Goal: Register for event/course

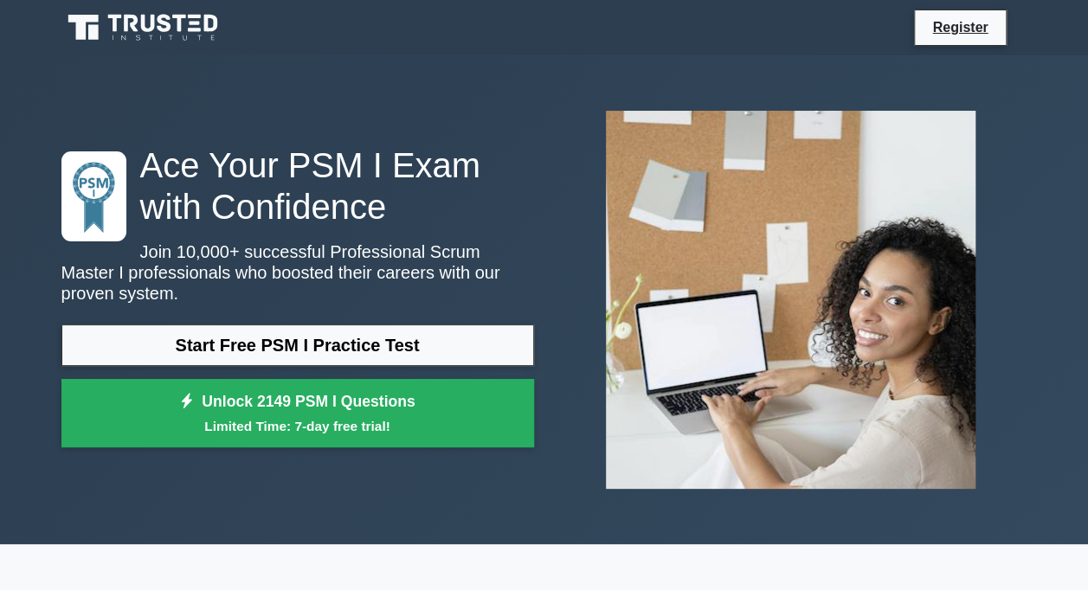
click at [831, 38] on div "Register" at bounding box center [634, 28] width 786 height 36
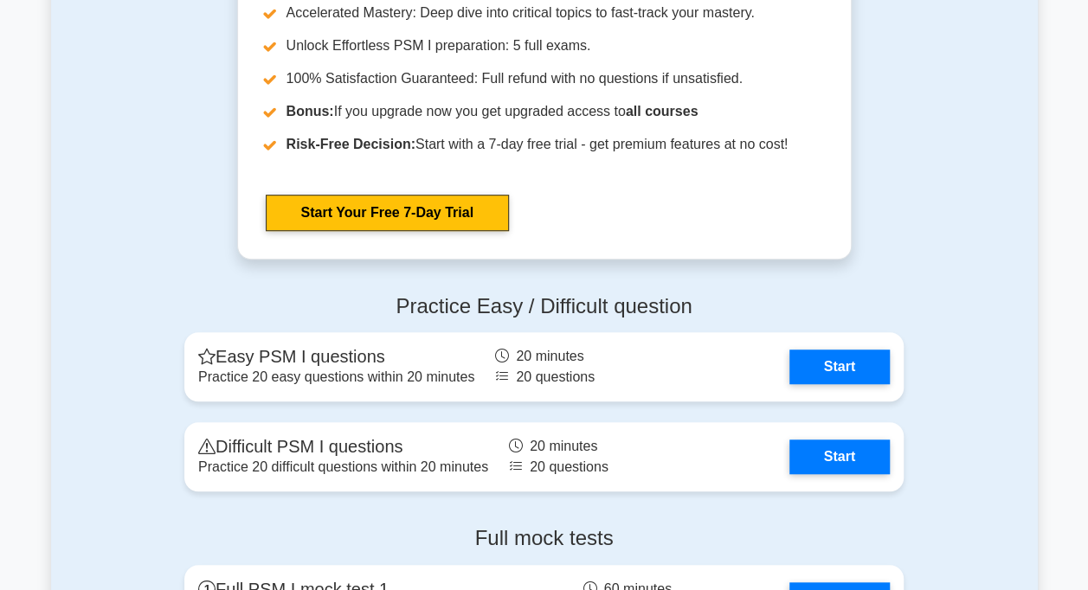
scroll to position [3808, 0]
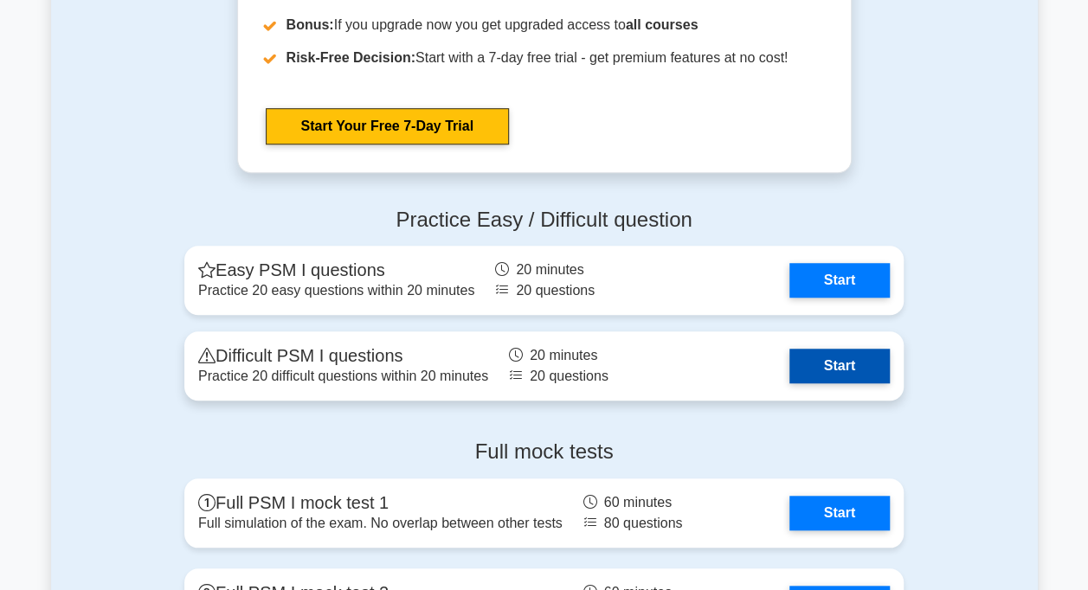
click at [831, 365] on link "Start" at bounding box center [839, 366] width 100 height 35
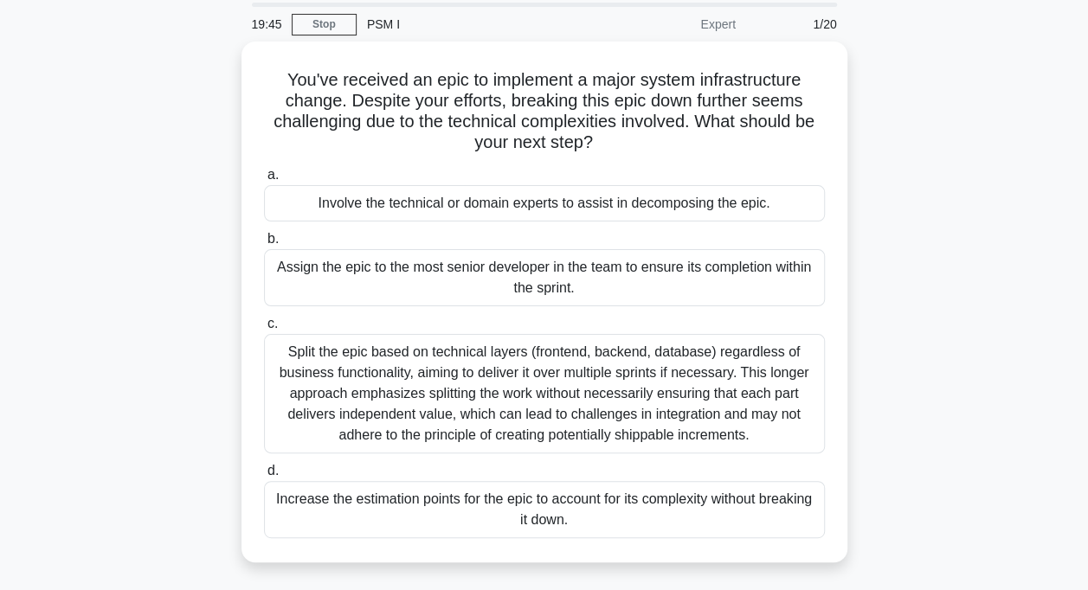
scroll to position [87, 0]
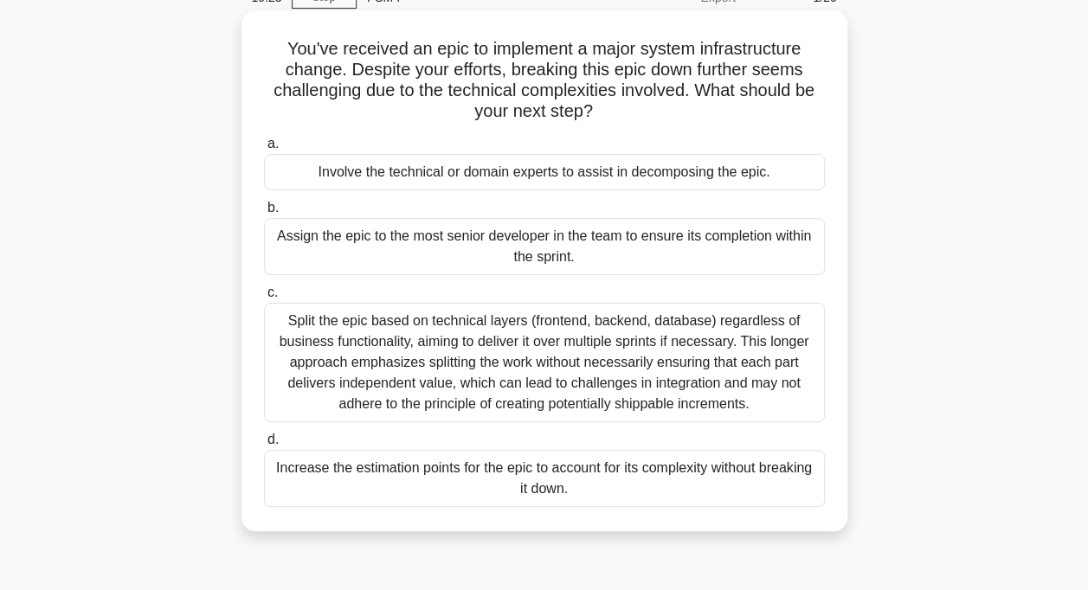
click at [578, 173] on div "Involve the technical or domain experts to assist in decomposing the epic." at bounding box center [544, 172] width 561 height 36
click at [264, 150] on input "a. Involve the technical or domain experts to assist in decomposing the epic." at bounding box center [264, 143] width 0 height 11
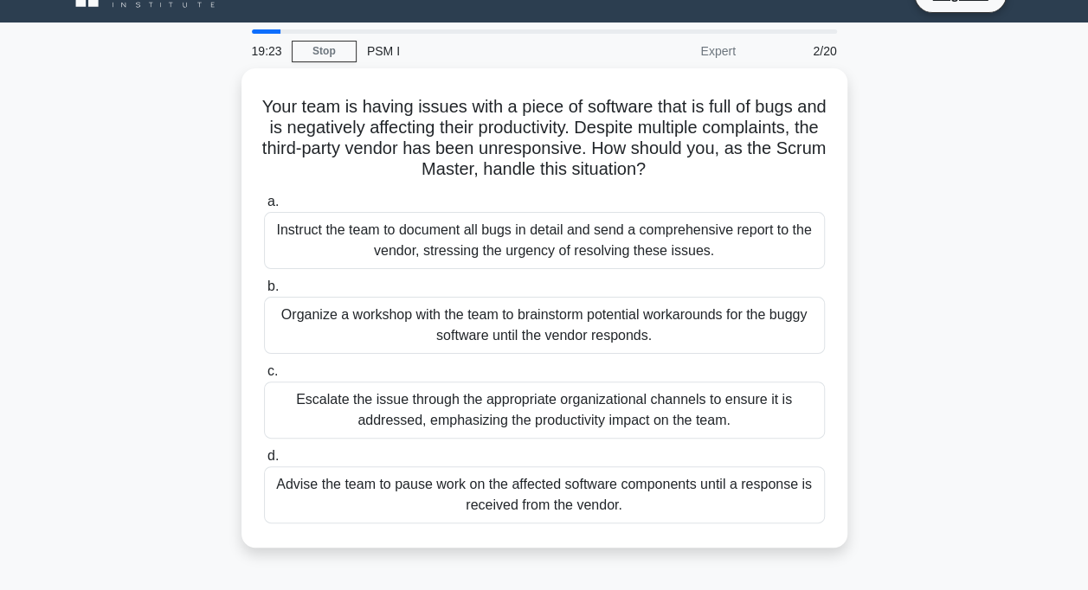
scroll to position [0, 0]
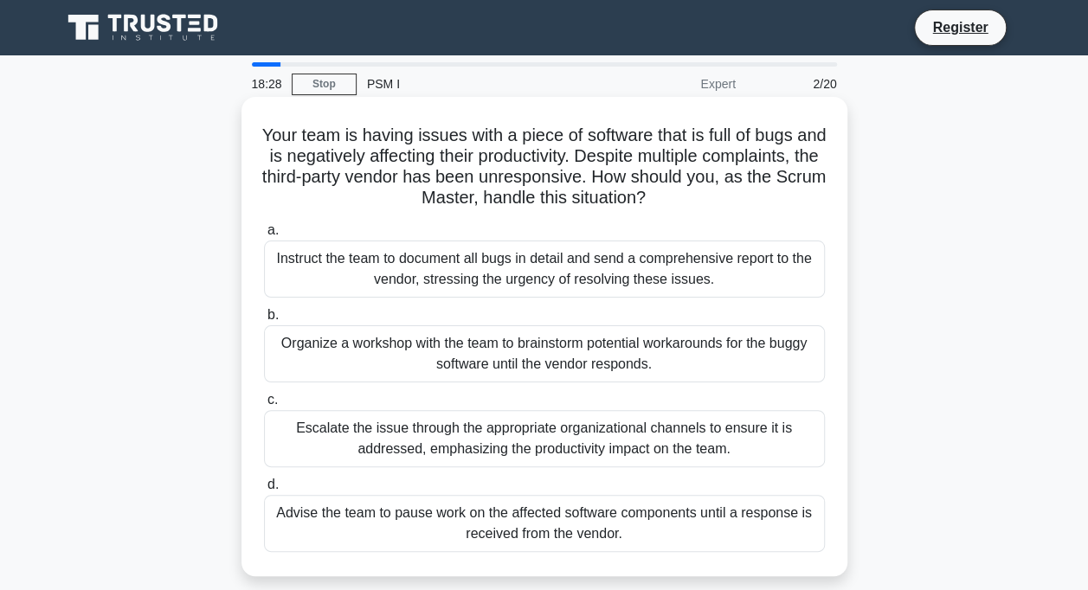
click at [601, 518] on div "Advise the team to pause work on the affected software components until a respo…" at bounding box center [544, 523] width 561 height 57
click at [264, 491] on input "d. Advise the team to pause work on the affected software components until a re…" at bounding box center [264, 485] width 0 height 11
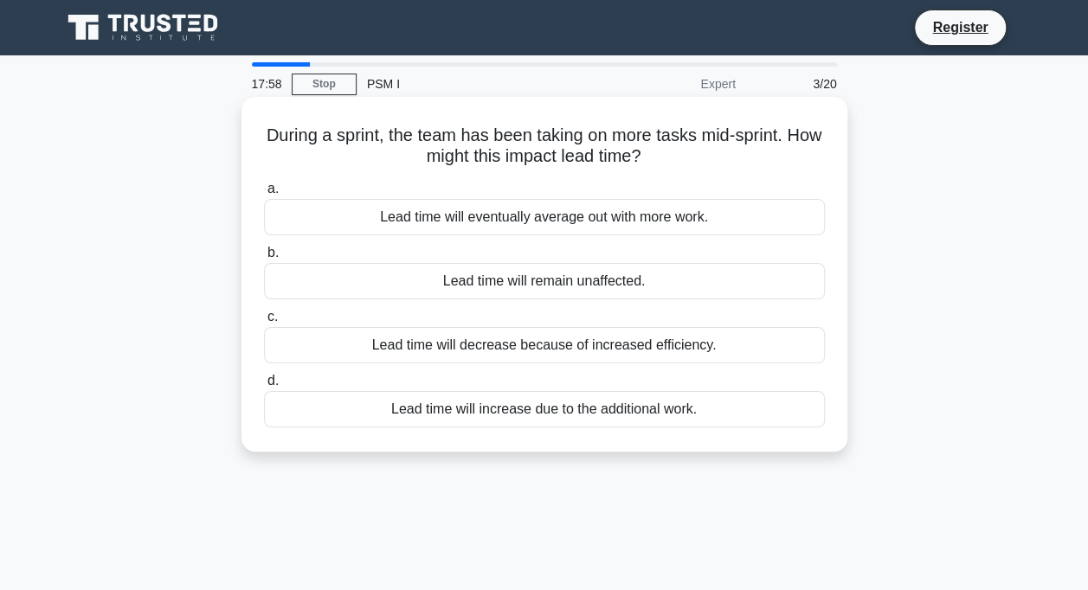
click at [659, 405] on div "Lead time will increase due to the additional work." at bounding box center [544, 409] width 561 height 36
click at [264, 387] on input "d. Lead time will increase due to the additional work." at bounding box center [264, 381] width 0 height 11
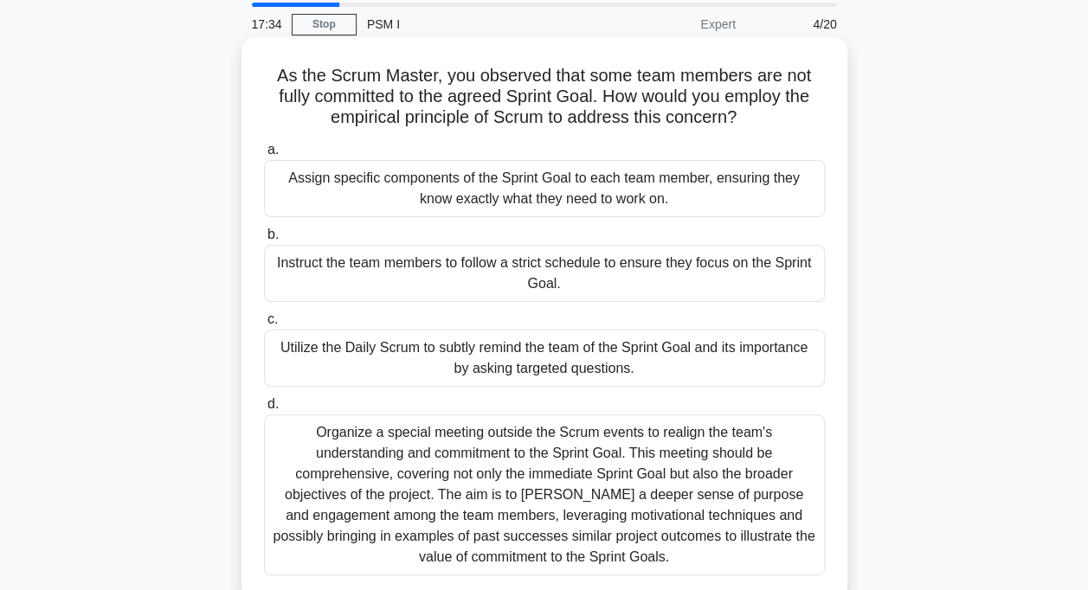
scroll to position [87, 0]
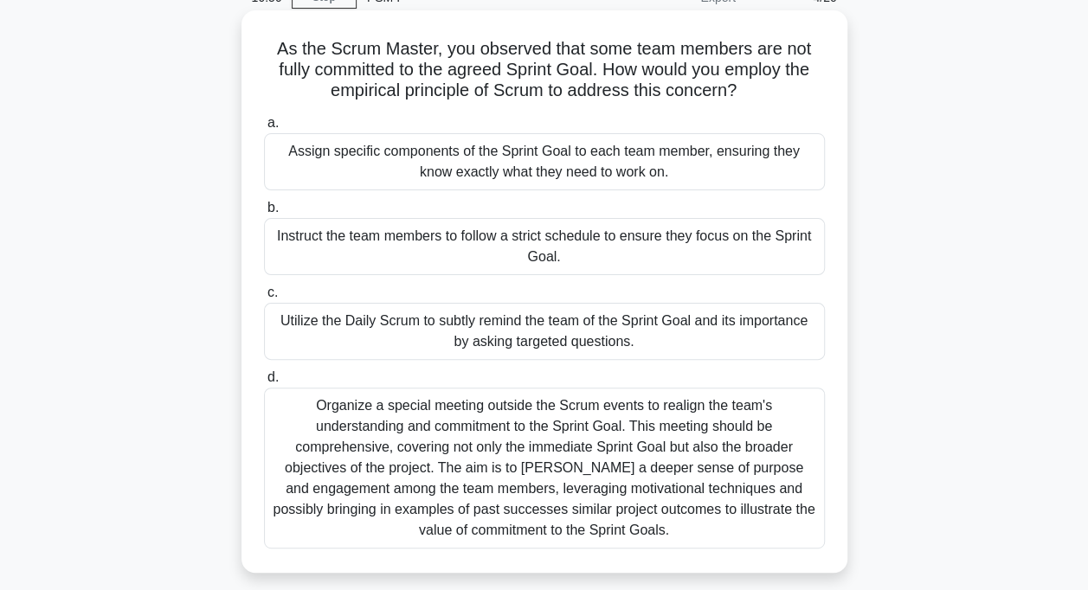
click at [739, 434] on div "Organize a special meeting outside the Scrum events to realign the team's under…" at bounding box center [544, 468] width 561 height 161
click at [264, 383] on input "d. Organize a special meeting outside the Scrum events to realign the team's un…" at bounding box center [264, 377] width 0 height 11
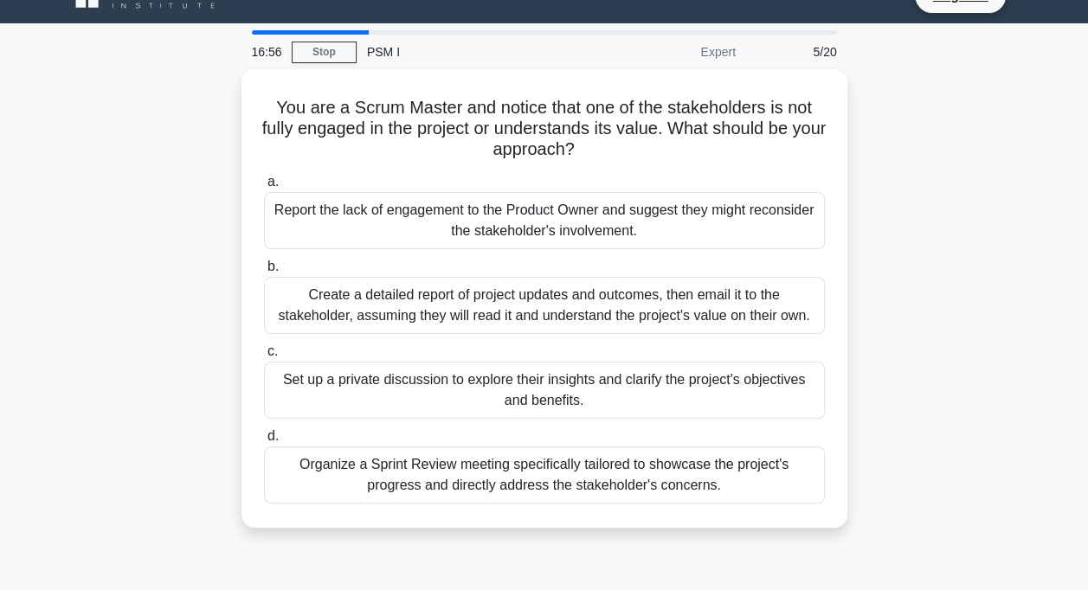
scroll to position [0, 0]
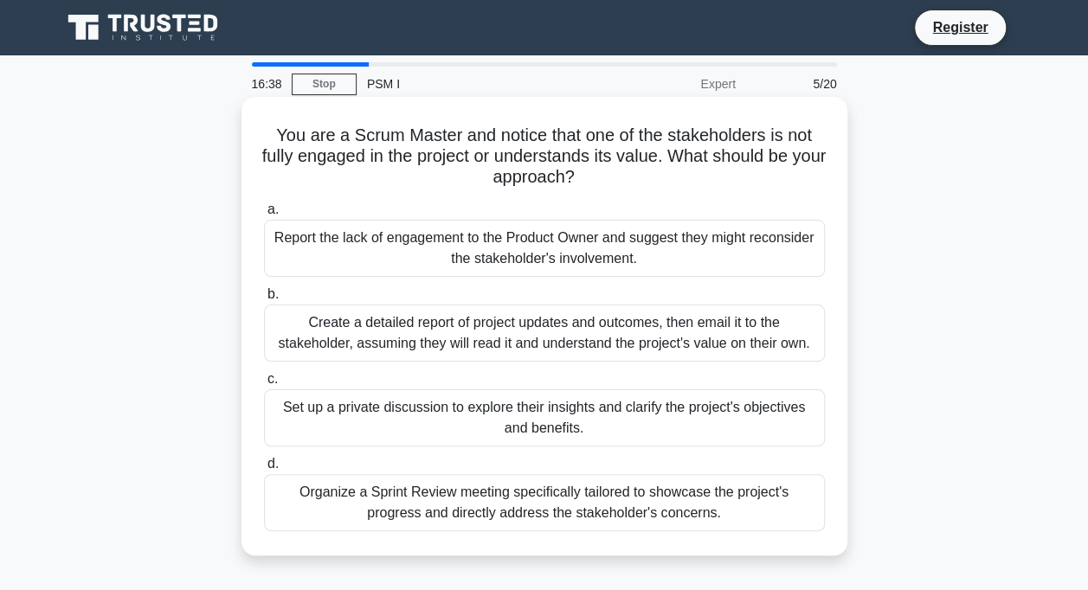
click at [670, 417] on div "Set up a private discussion to explore their insights and clarify the project's…" at bounding box center [544, 418] width 561 height 57
click at [264, 385] on input "c. Set up a private discussion to explore their insights and clarify the projec…" at bounding box center [264, 379] width 0 height 11
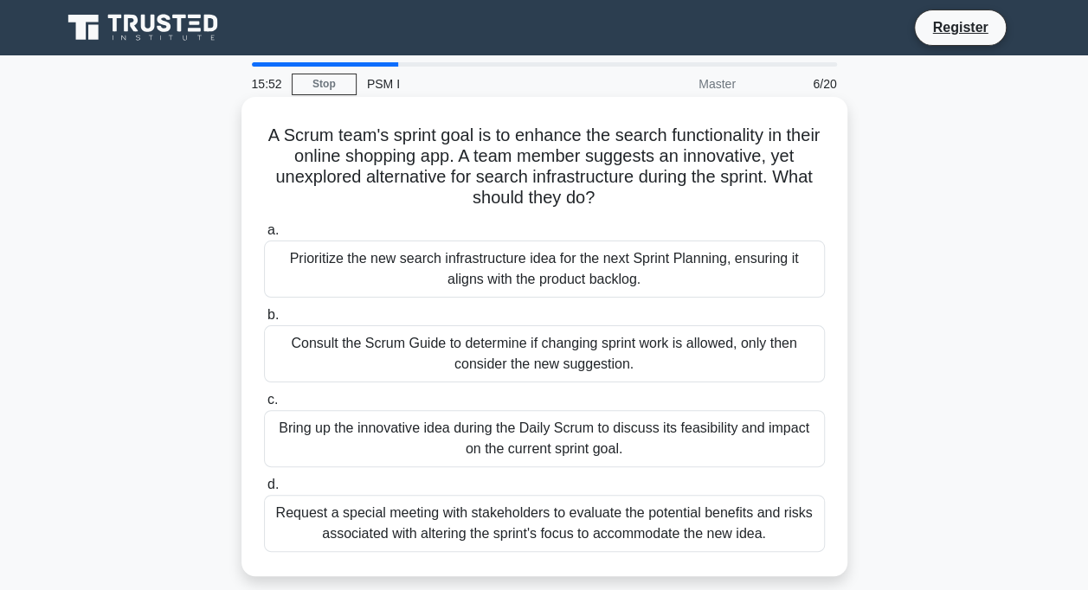
click at [634, 276] on div "Prioritize the new search infrastructure idea for the next Sprint Planning, ens…" at bounding box center [544, 269] width 561 height 57
click at [264, 236] on input "a. Prioritize the new search infrastructure idea for the next Sprint Planning, …" at bounding box center [264, 230] width 0 height 11
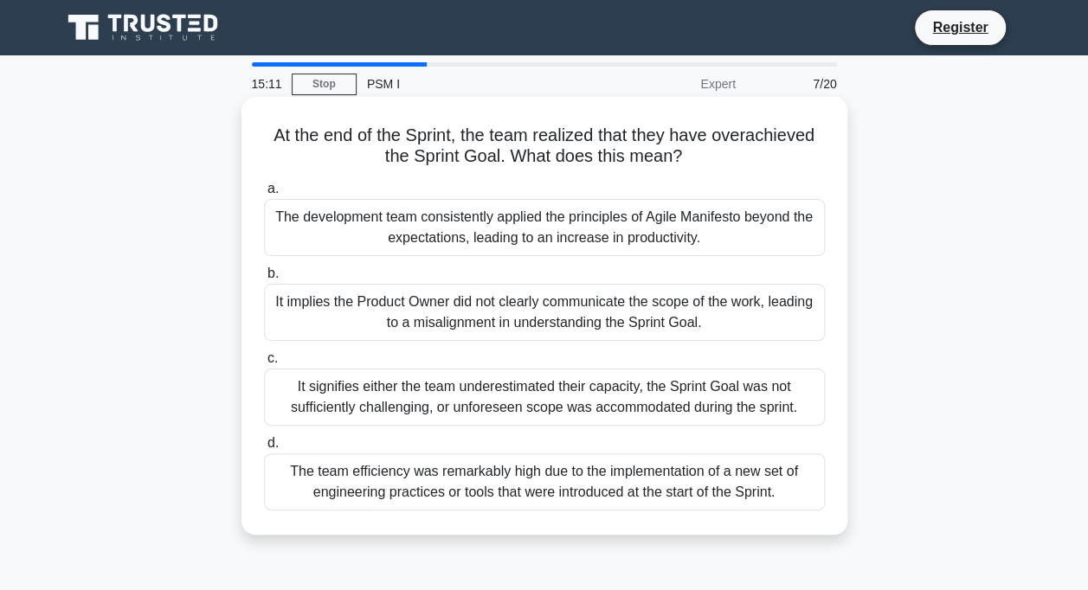
click at [642, 386] on div "It signifies either the team underestimated their capacity, the Sprint Goal was…" at bounding box center [544, 397] width 561 height 57
click at [264, 364] on input "c. It signifies either the team underestimated their capacity, the Sprint Goal …" at bounding box center [264, 358] width 0 height 11
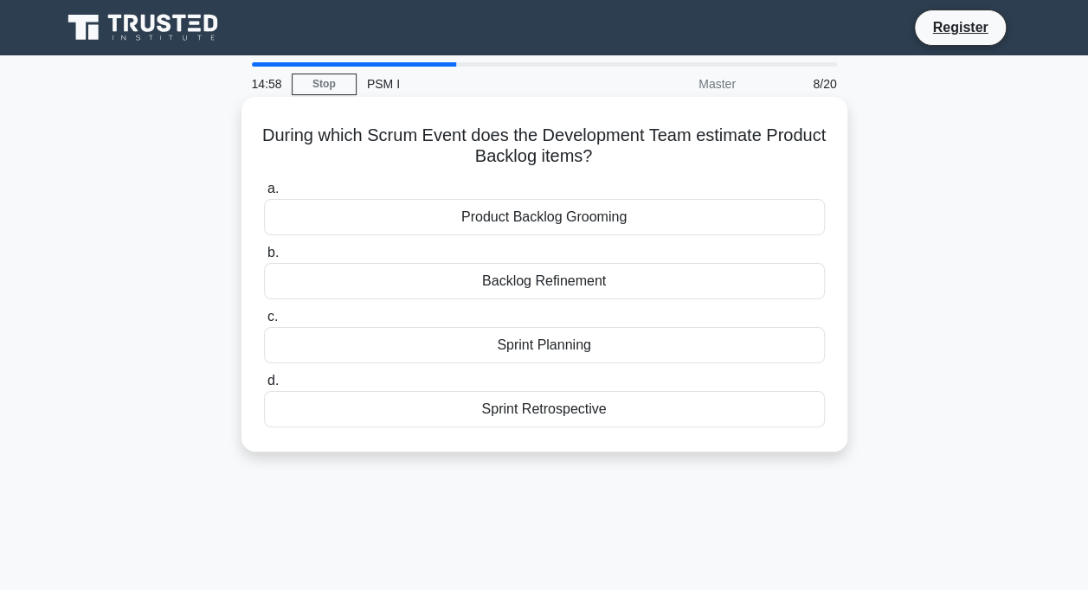
click at [609, 346] on div "Sprint Planning" at bounding box center [544, 345] width 561 height 36
click at [264, 323] on input "c. Sprint Planning" at bounding box center [264, 317] width 0 height 11
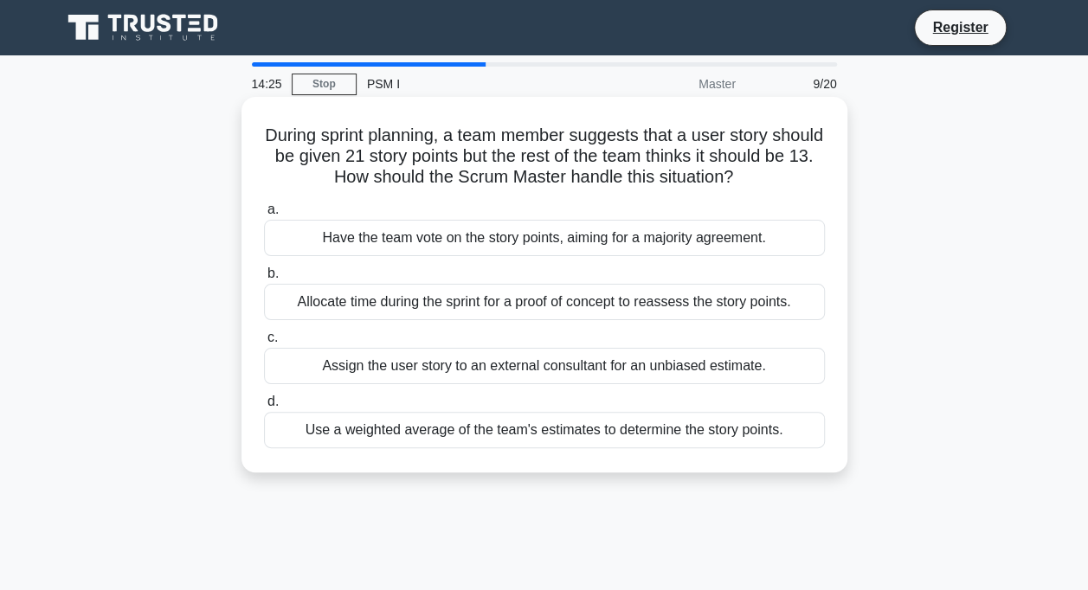
click at [608, 431] on div "Use a weighted average of the team's estimates to determine the story points." at bounding box center [544, 430] width 561 height 36
click at [264, 408] on input "d. Use a weighted average of the team's estimates to determine the story points." at bounding box center [264, 401] width 0 height 11
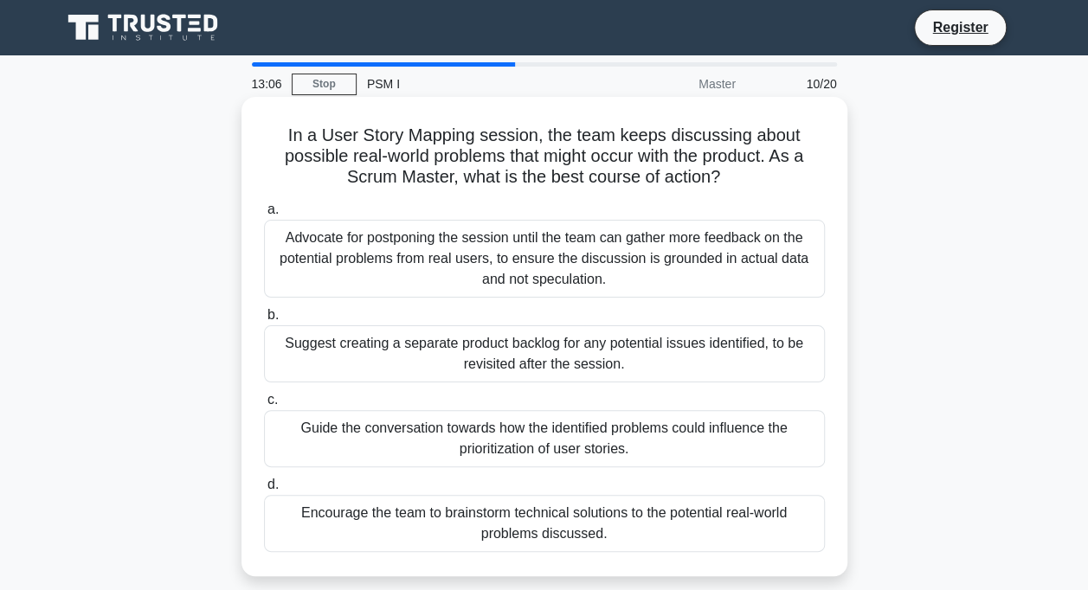
click at [637, 352] on div "Suggest creating a separate product backlog for any potential issues identified…" at bounding box center [544, 353] width 561 height 57
click at [264, 321] on input "b. Suggest creating a separate product backlog for any potential issues identif…" at bounding box center [264, 315] width 0 height 11
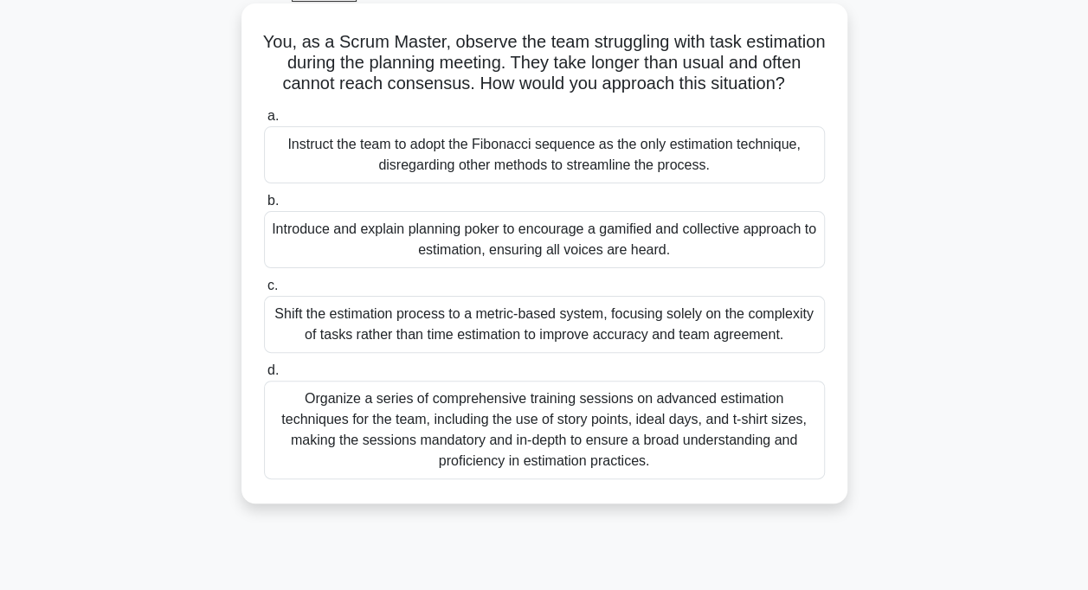
scroll to position [87, 0]
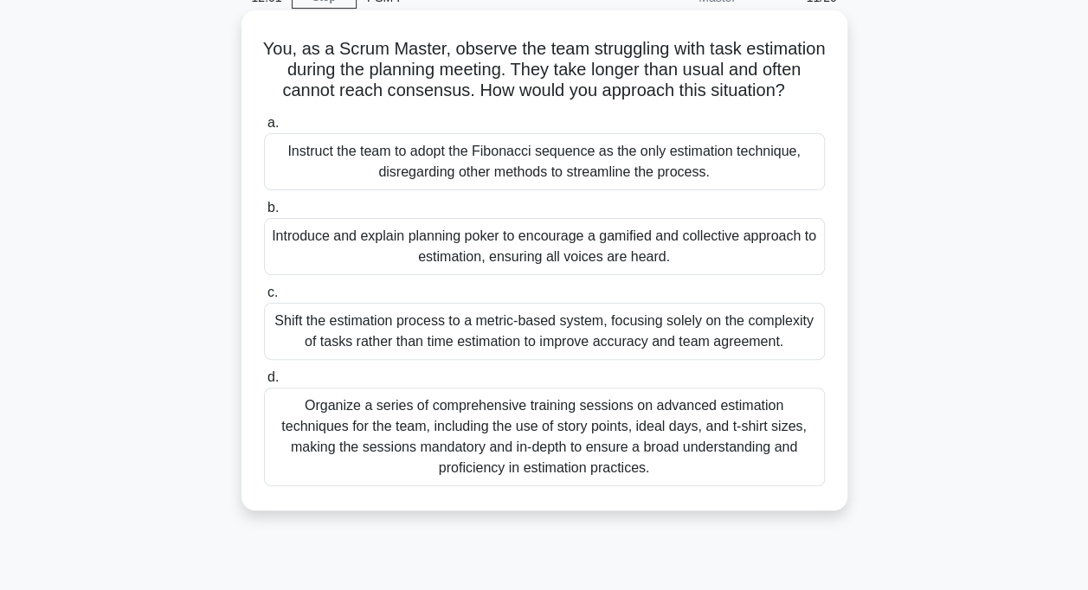
click at [652, 270] on div "Introduce and explain planning poker to encourage a gamified and collective app…" at bounding box center [544, 246] width 561 height 57
click at [264, 214] on input "b. Introduce and explain planning poker to encourage a gamified and collective …" at bounding box center [264, 208] width 0 height 11
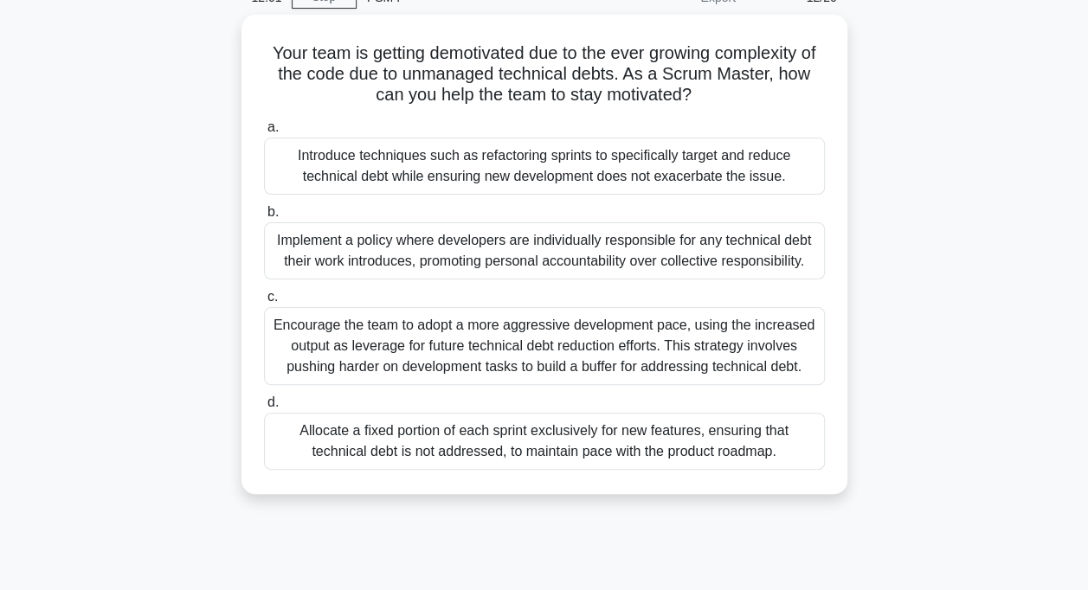
scroll to position [0, 0]
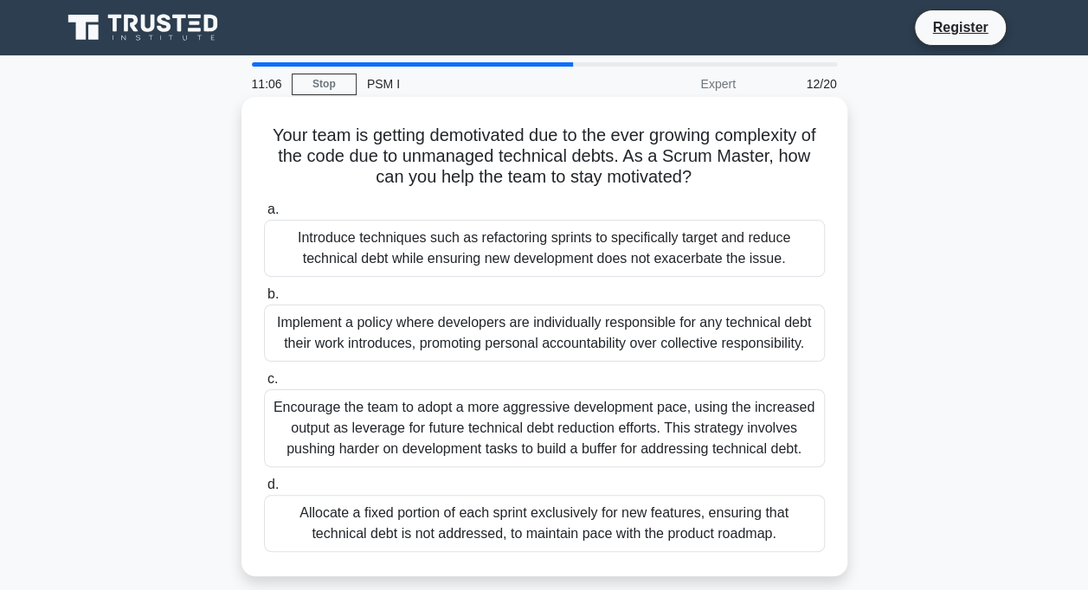
click at [758, 258] on div "Introduce techniques such as refactoring sprints to specifically target and red…" at bounding box center [544, 248] width 561 height 57
click at [264, 216] on input "a. Introduce techniques such as refactoring sprints to specifically target and …" at bounding box center [264, 209] width 0 height 11
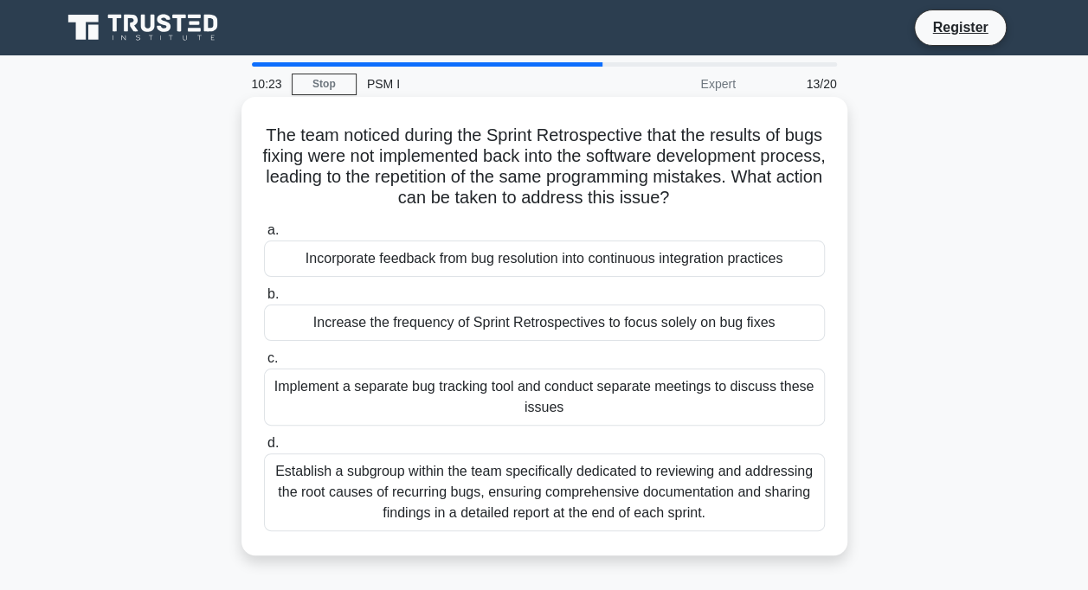
click at [533, 260] on div "Incorporate feedback from bug resolution into continuous integration practices" at bounding box center [544, 259] width 561 height 36
click at [264, 236] on input "a. Incorporate feedback from bug resolution into continuous integration practic…" at bounding box center [264, 230] width 0 height 11
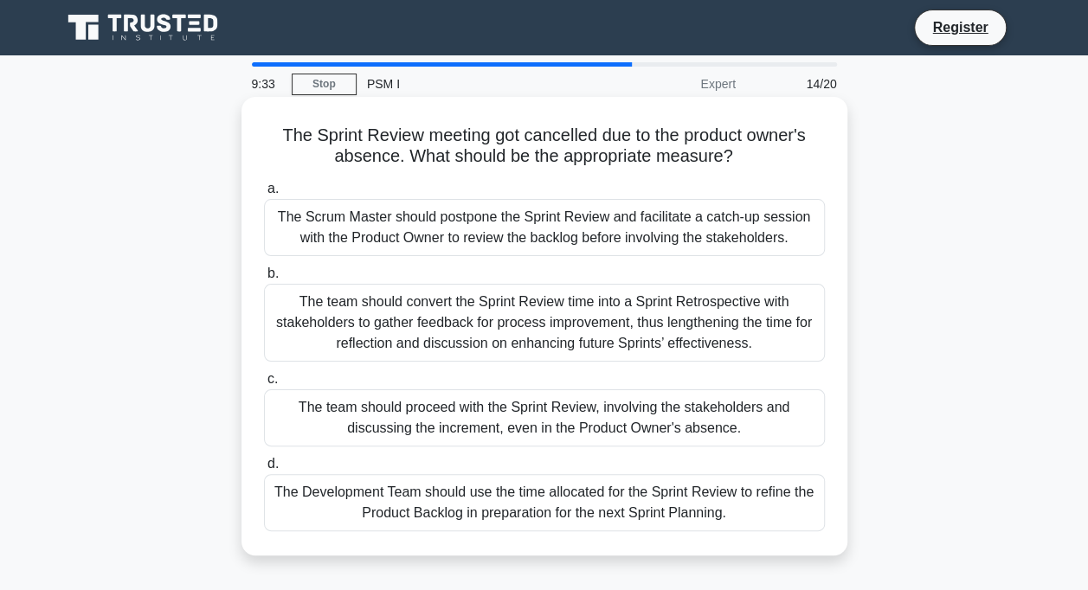
click at [547, 404] on div "The team should proceed with the Sprint Review, involving the stakeholders and …" at bounding box center [544, 418] width 561 height 57
click at [264, 385] on input "c. The team should proceed with the Sprint Review, involving the stakeholders a…" at bounding box center [264, 379] width 0 height 11
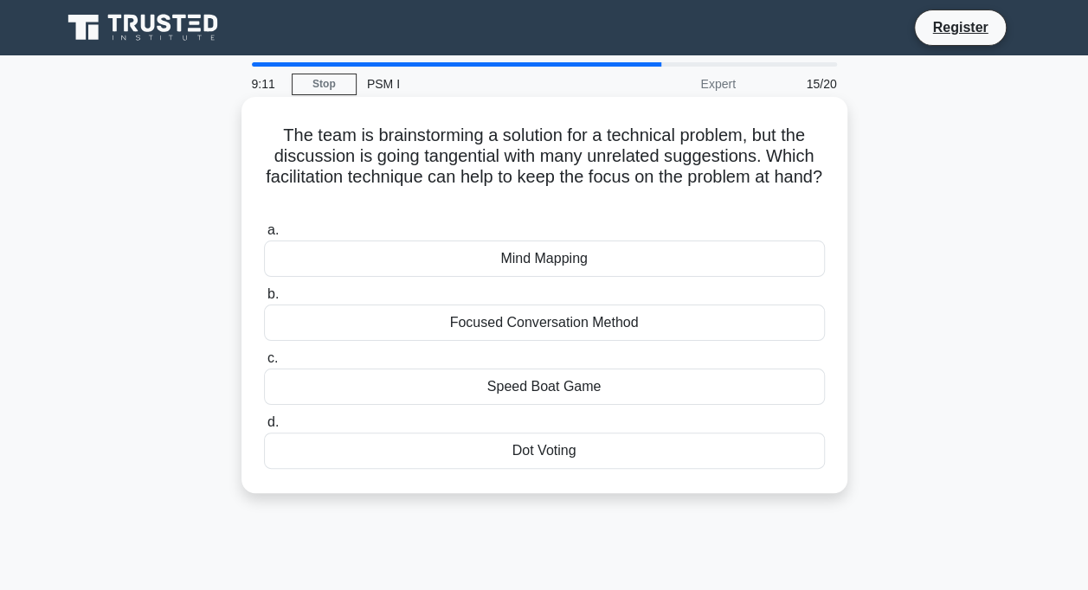
click at [558, 322] on div "Focused Conversation Method" at bounding box center [544, 323] width 561 height 36
click at [264, 300] on input "b. Focused Conversation Method" at bounding box center [264, 294] width 0 height 11
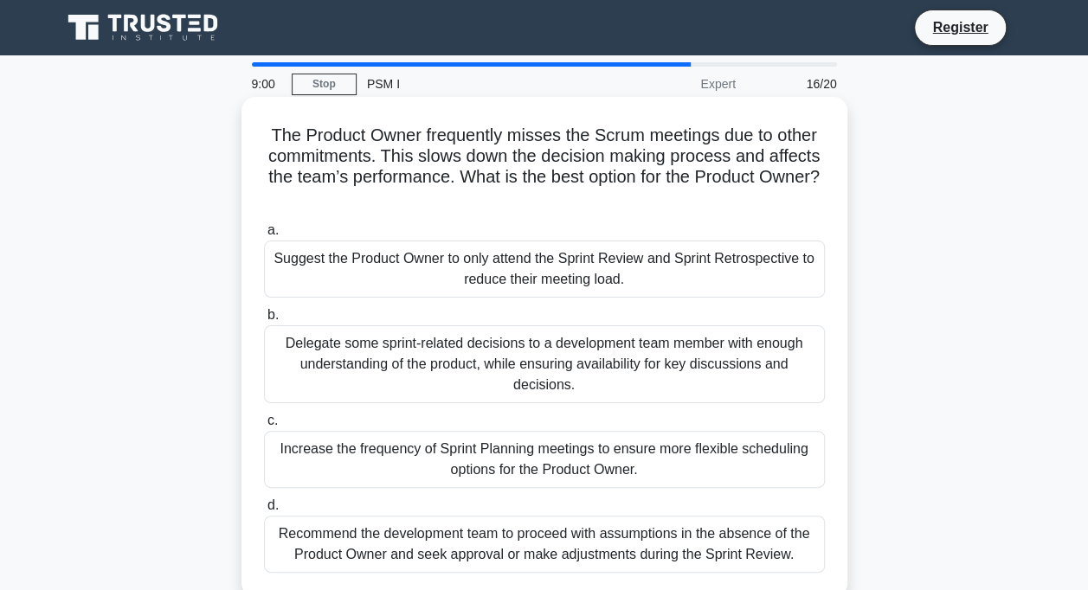
scroll to position [87, 0]
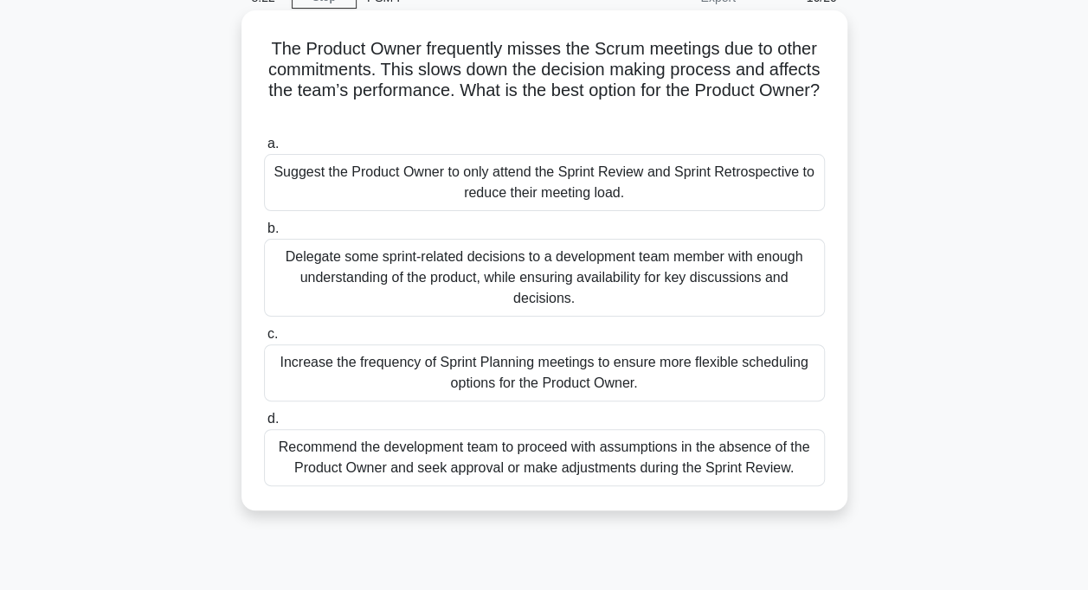
click at [742, 274] on div "Delegate some sprint-related decisions to a development team member with enough…" at bounding box center [544, 278] width 561 height 78
click at [264, 235] on input "b. Delegate some sprint-related decisions to a development team member with eno…" at bounding box center [264, 228] width 0 height 11
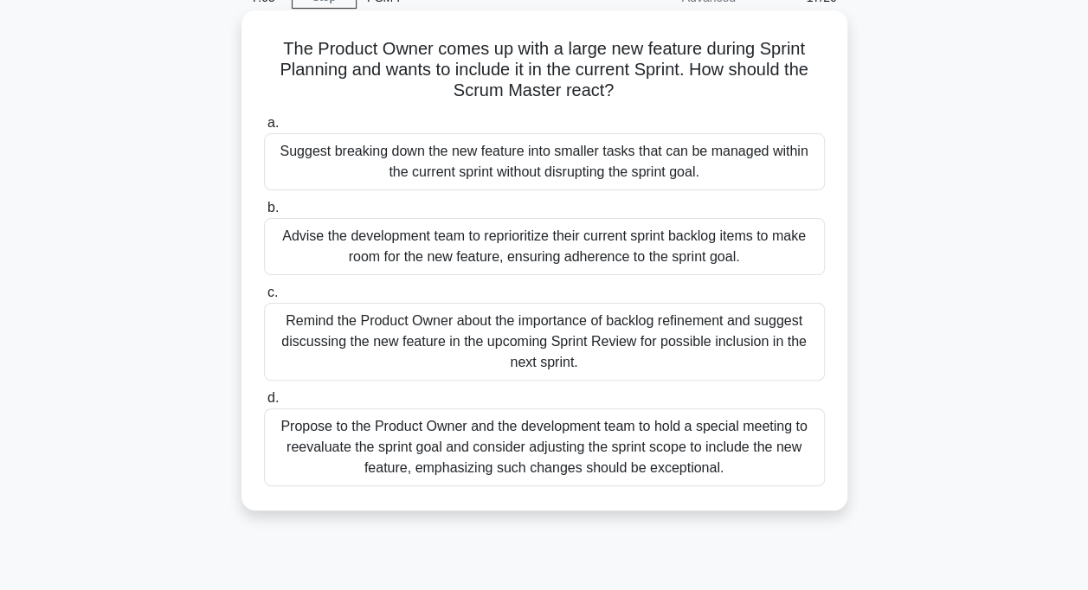
click at [567, 342] on div "Remind the Product Owner about the importance of backlog refinement and suggest…" at bounding box center [544, 342] width 561 height 78
click at [264, 299] on input "c. Remind the Product Owner about the importance of backlog refinement and sugg…" at bounding box center [264, 292] width 0 height 11
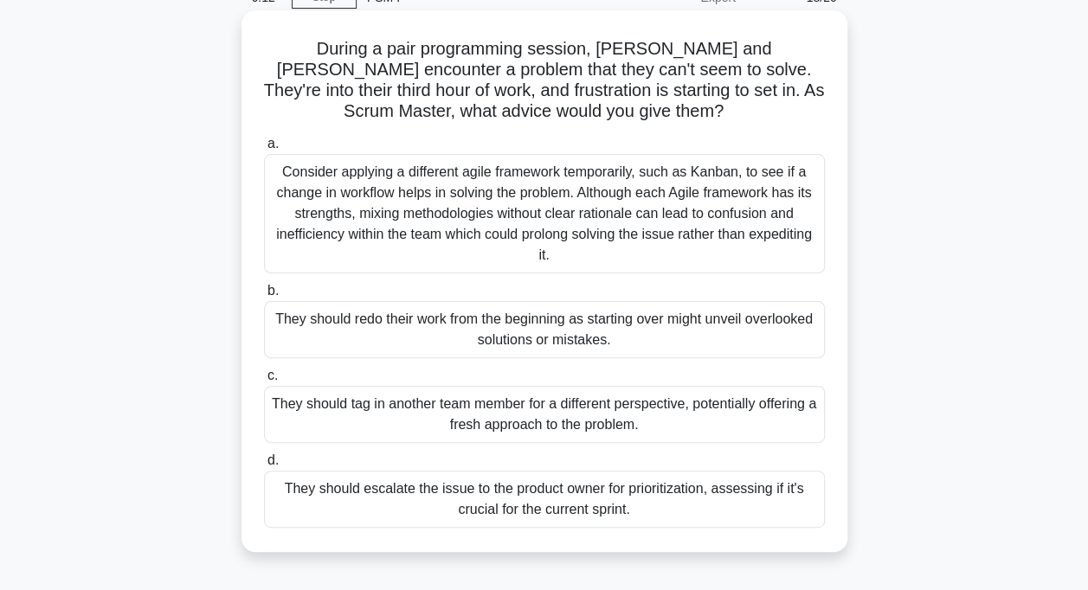
click at [684, 415] on div "They should tag in another team member for a different perspective, potentially…" at bounding box center [544, 414] width 561 height 57
click at [264, 382] on input "c. They should tag in another team member for a different perspective, potentia…" at bounding box center [264, 375] width 0 height 11
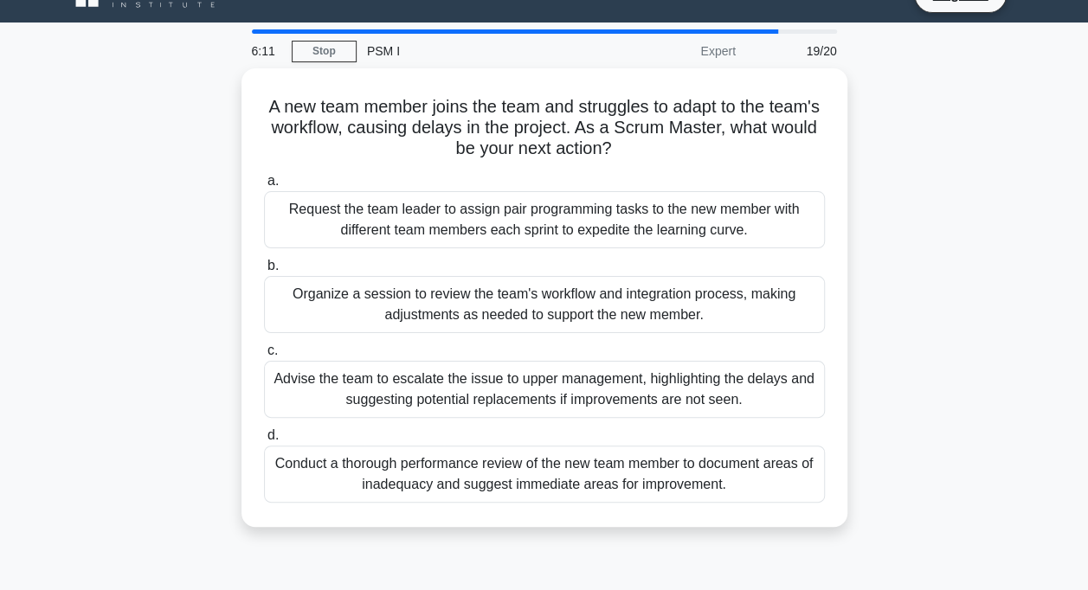
scroll to position [0, 0]
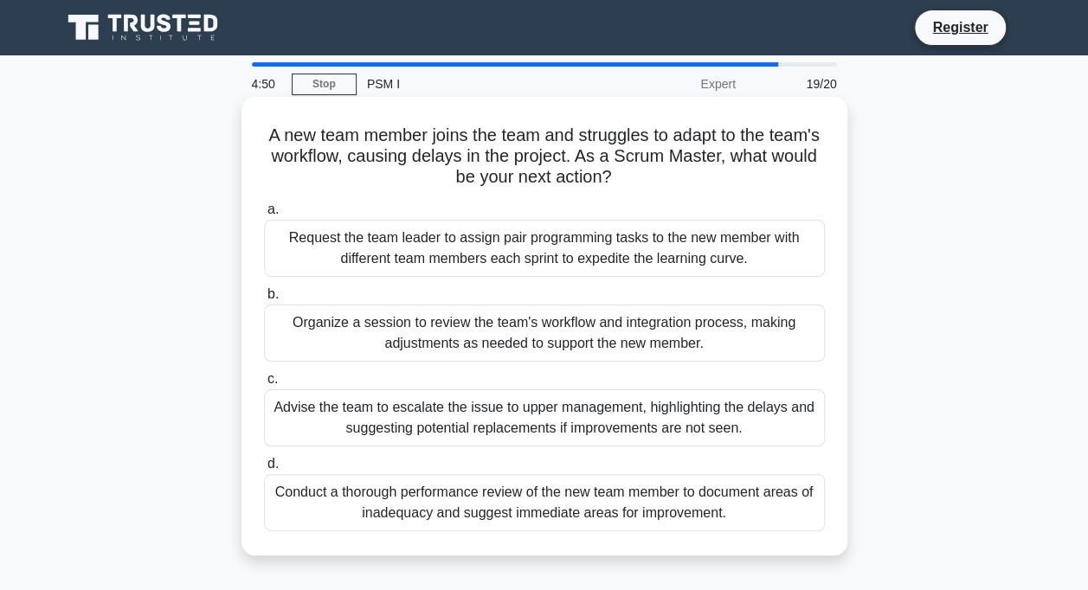
click at [683, 511] on div "Conduct a thorough performance review of the new team member to document areas …" at bounding box center [544, 502] width 561 height 57
click at [264, 470] on input "d. Conduct a thorough performance review of the new team member to document are…" at bounding box center [264, 464] width 0 height 11
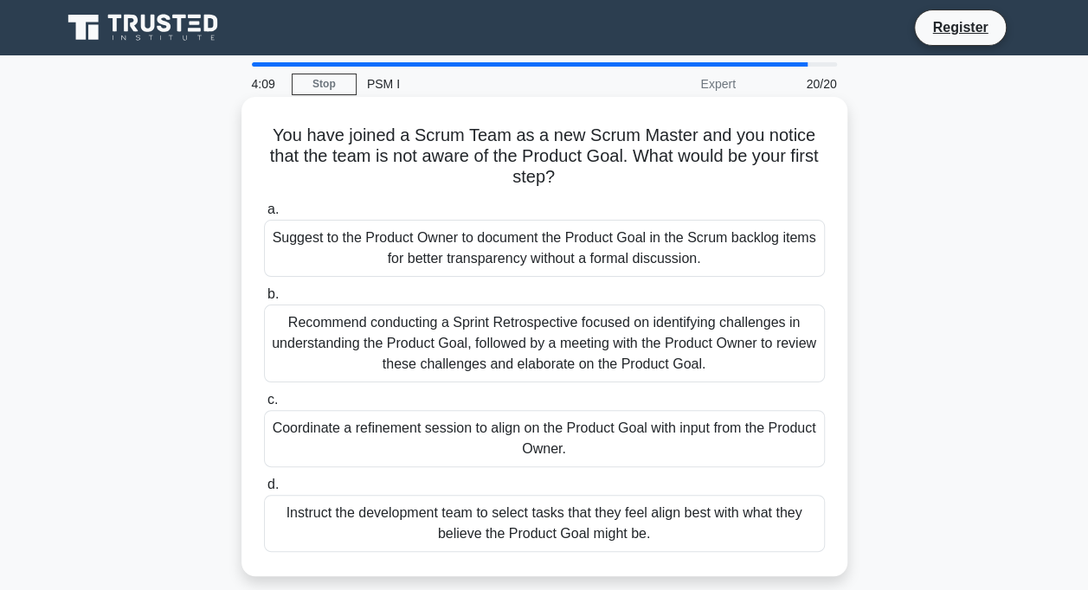
click at [523, 245] on div "Suggest to the Product Owner to document the Product Goal in the Scrum backlog …" at bounding box center [544, 248] width 561 height 57
click at [264, 216] on input "a. Suggest to the Product Owner to document the Product Goal in the Scrum backl…" at bounding box center [264, 209] width 0 height 11
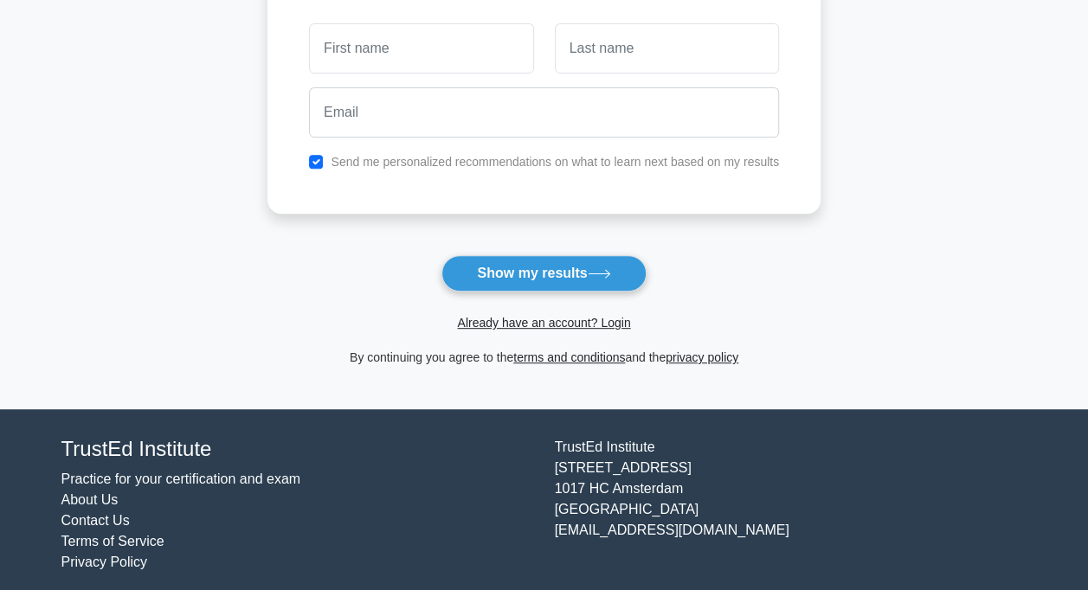
scroll to position [277, 0]
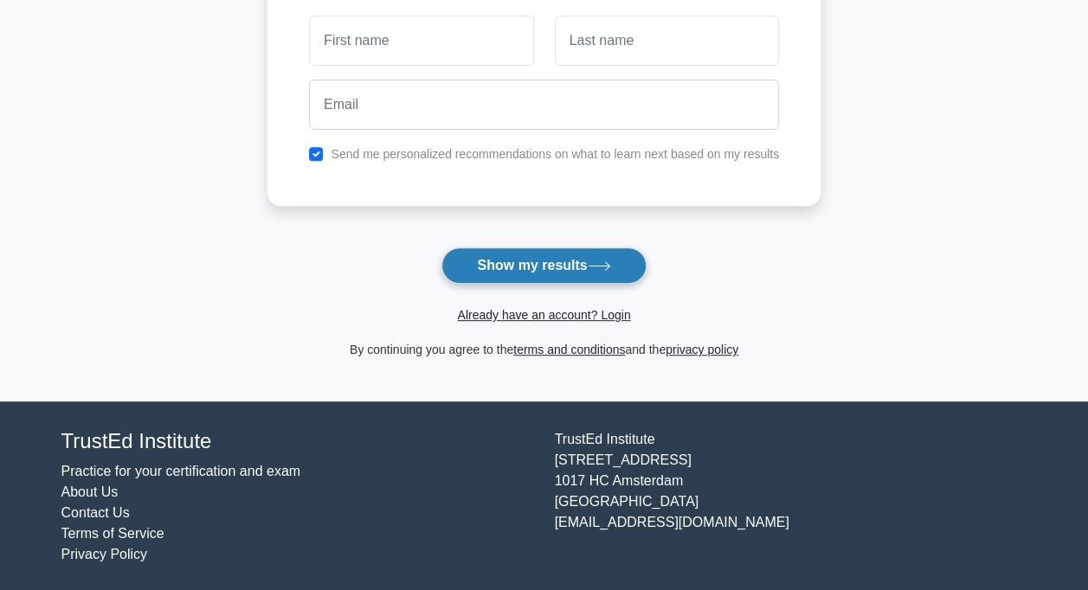
click at [529, 265] on button "Show my results" at bounding box center [543, 266] width 204 height 36
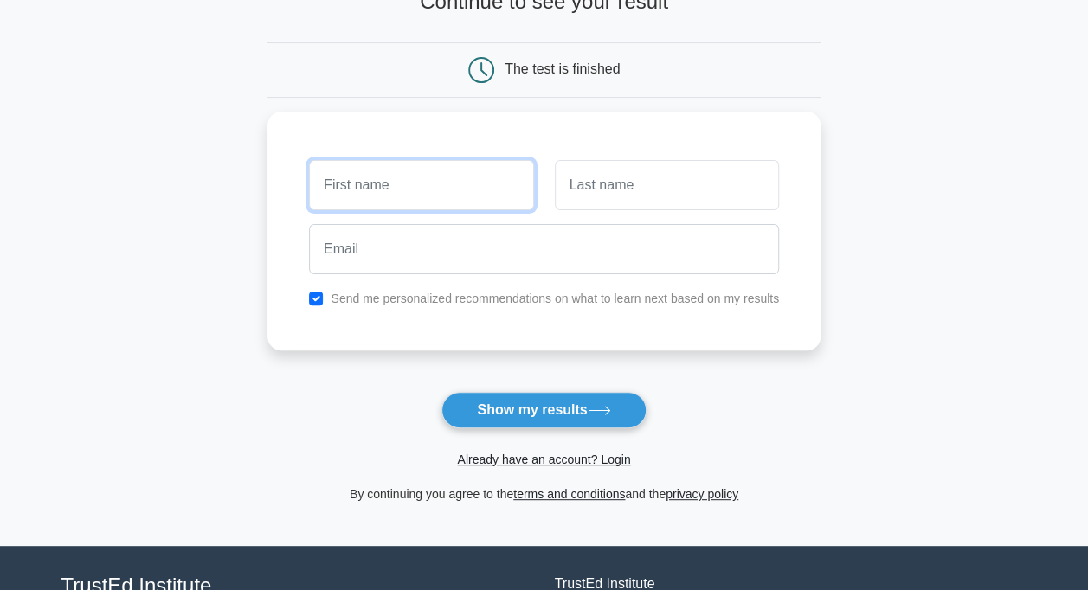
scroll to position [104, 0]
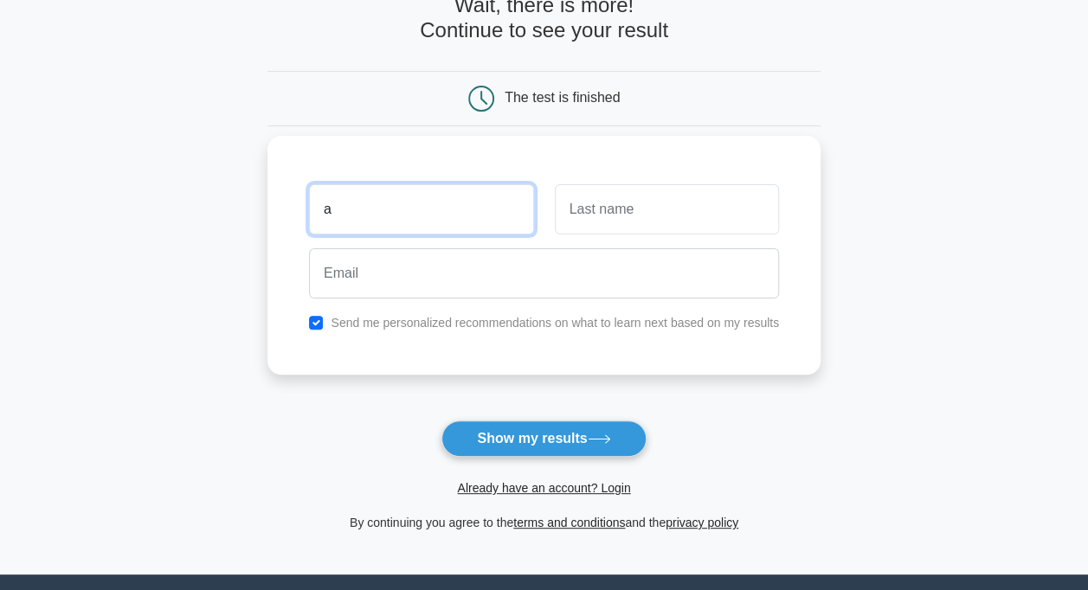
type input "a"
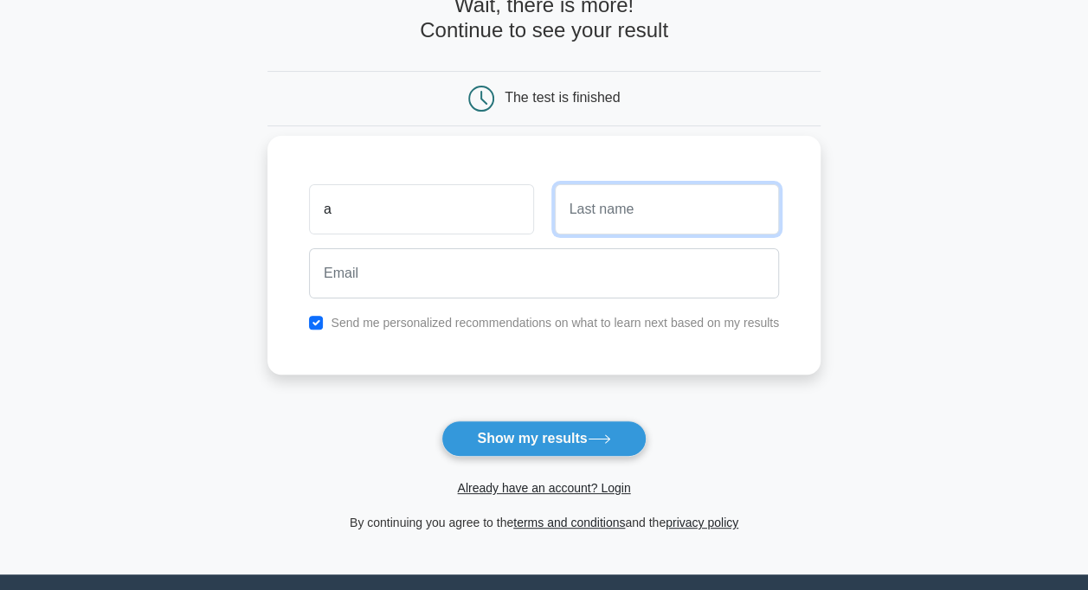
click at [602, 217] on input "text" at bounding box center [667, 209] width 224 height 50
type input "a"
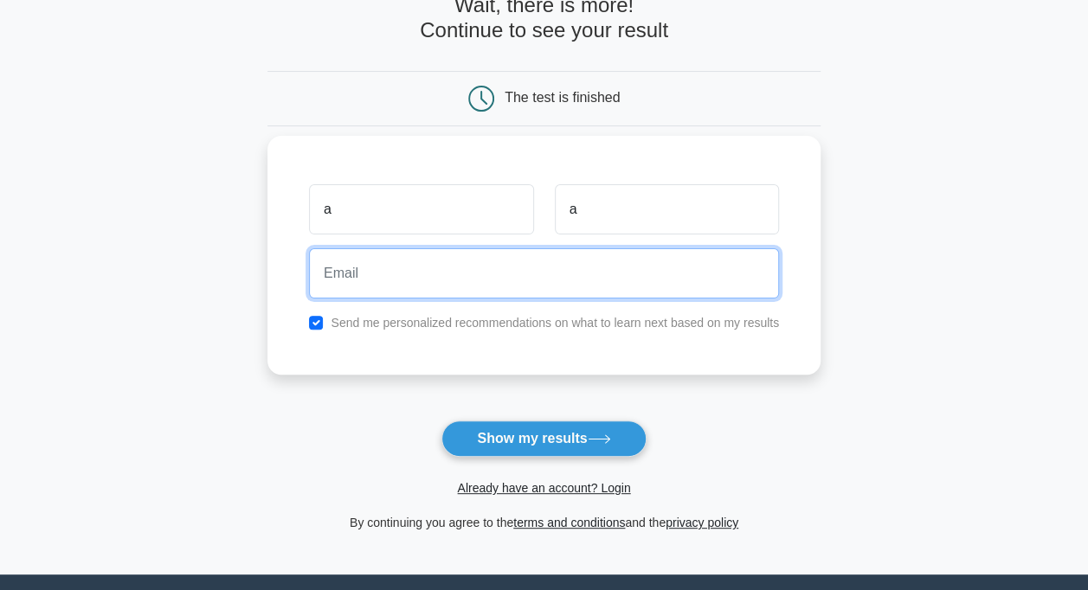
click at [608, 261] on input "email" at bounding box center [544, 273] width 470 height 50
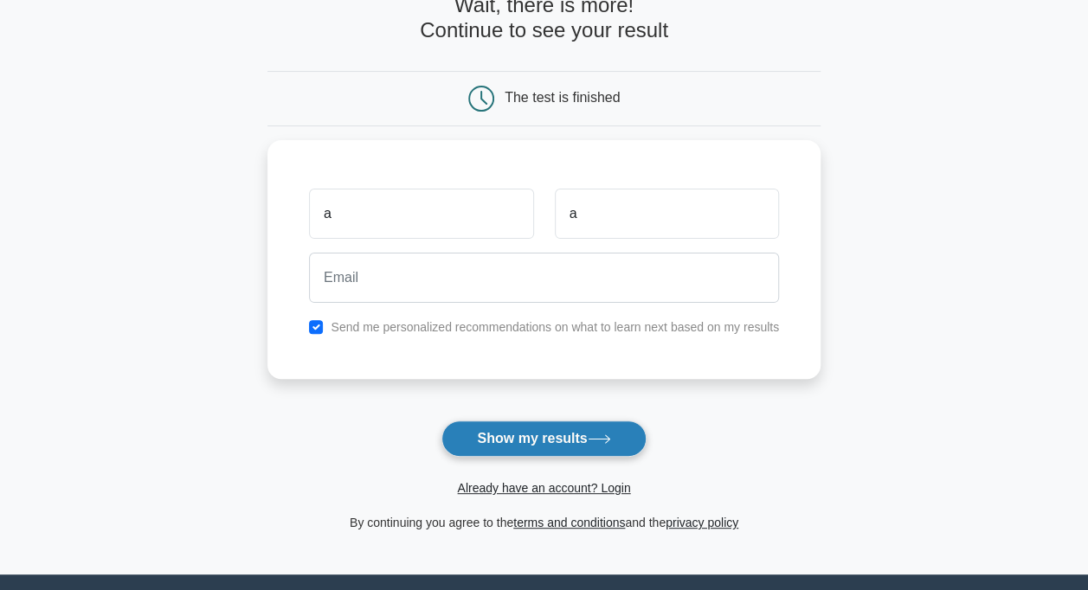
click at [598, 435] on icon at bounding box center [599, 440] width 23 height 10
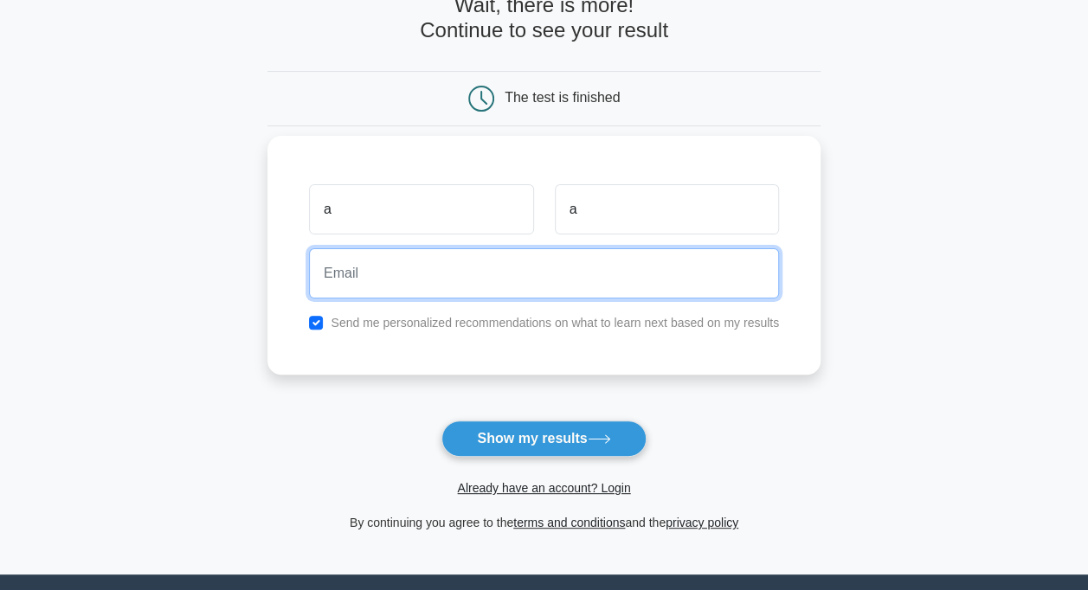
click at [388, 269] on input "email" at bounding box center [544, 273] width 470 height 50
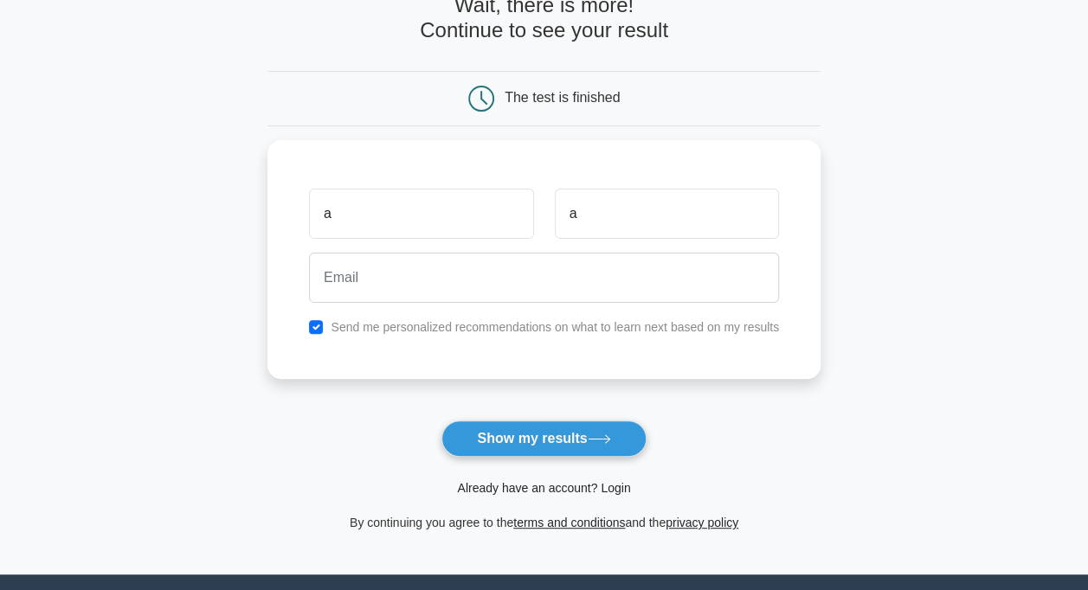
click at [583, 493] on link "Already have an account? Login" at bounding box center [543, 488] width 173 height 14
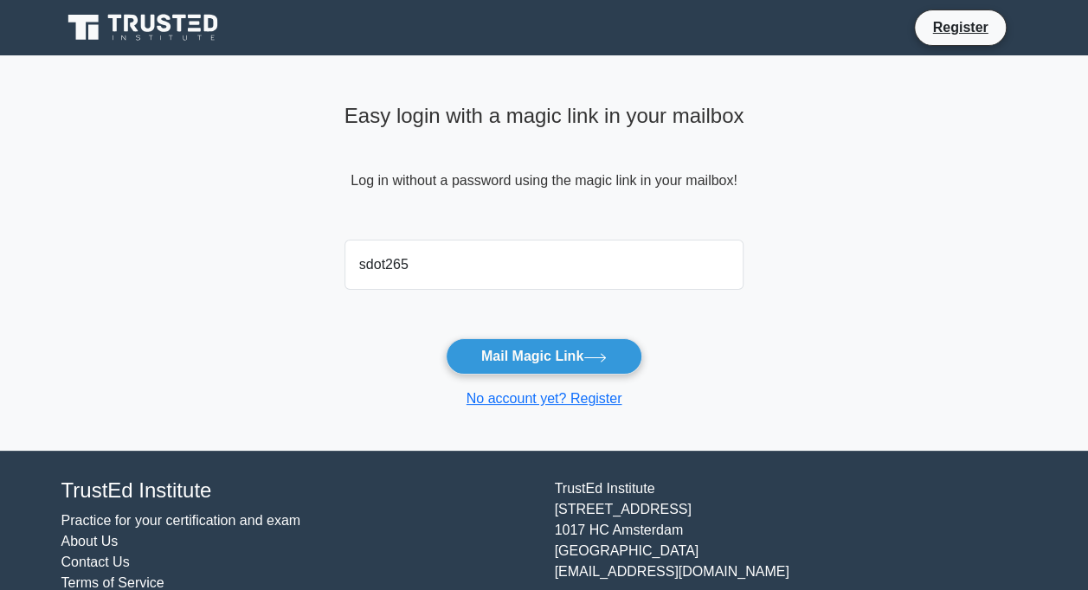
click at [316, 370] on main "Easy login with a magic link in your mailbox Log in without a password using th…" at bounding box center [544, 253] width 1088 height 396
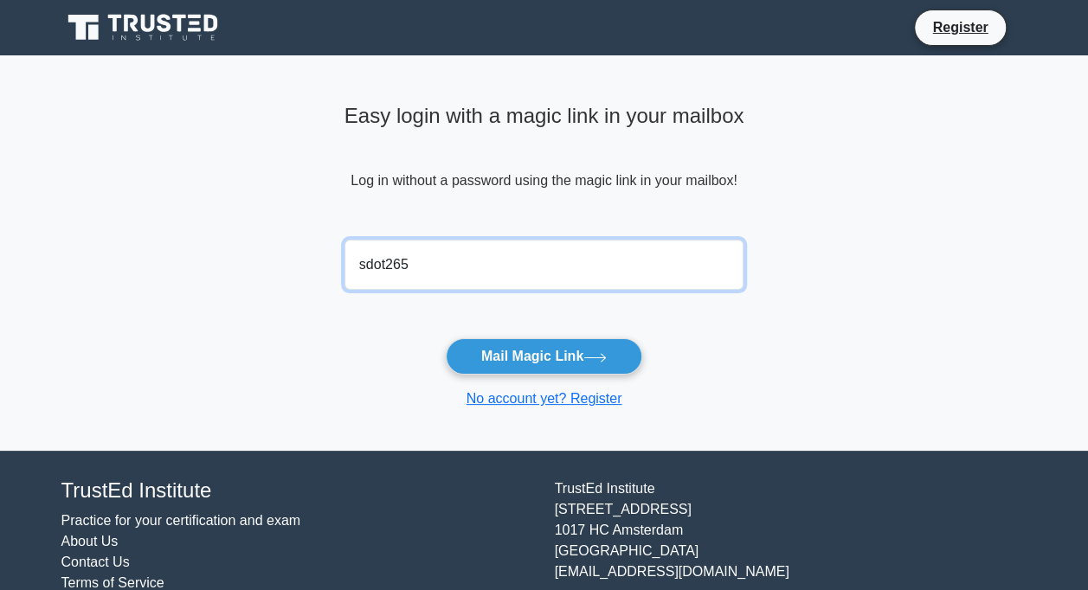
click at [426, 253] on input "sdot265" at bounding box center [544, 265] width 400 height 50
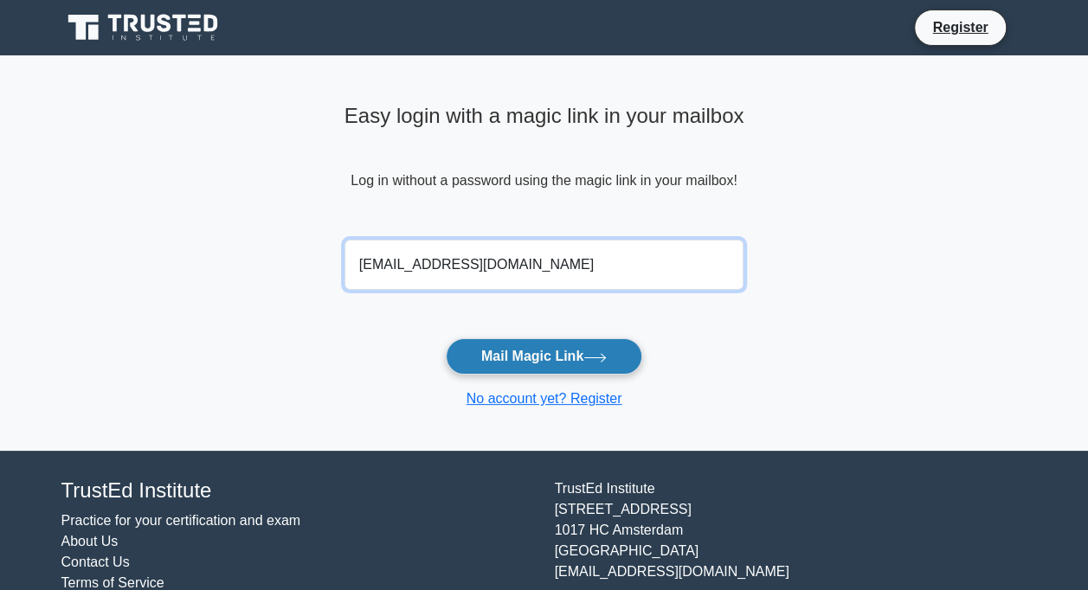
type input "sdot265@gmail.com"
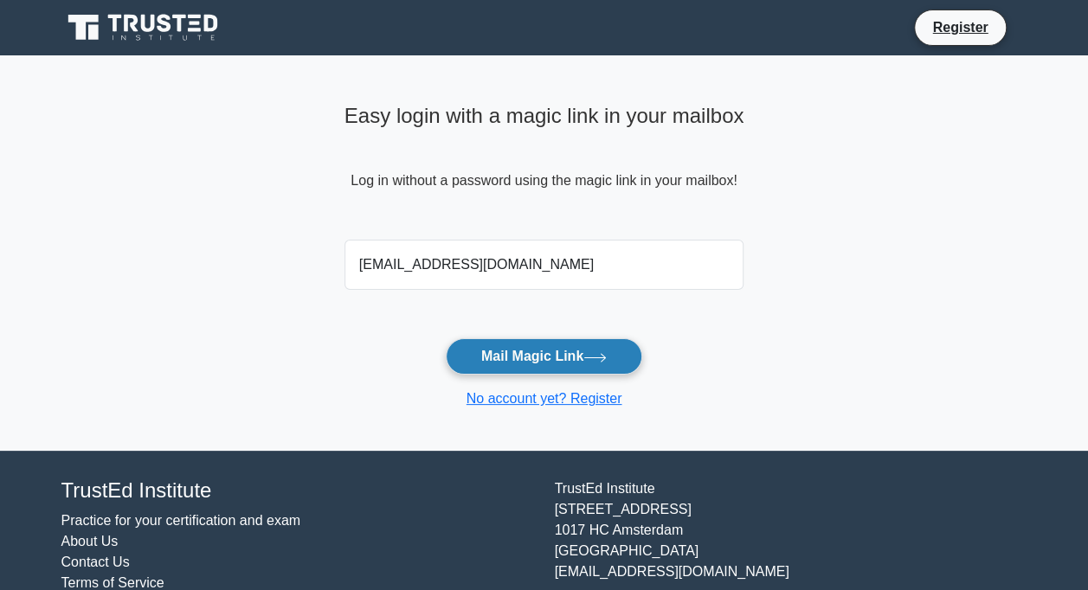
click at [514, 346] on button "Mail Magic Link" at bounding box center [544, 356] width 196 height 36
